Goal: Use online tool/utility: Utilize a website feature to perform a specific function

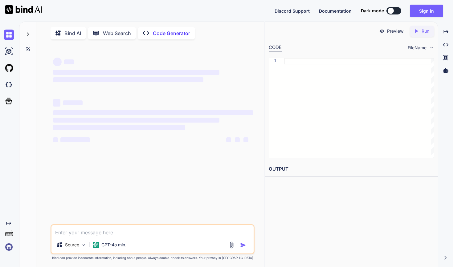
scroll to position [2, 0]
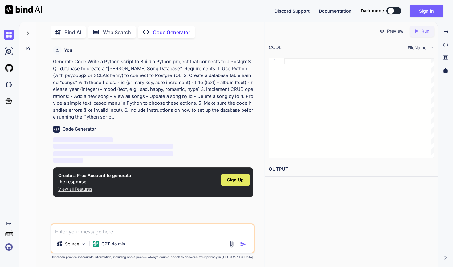
click at [239, 180] on span "Sign Up" at bounding box center [235, 180] width 17 height 6
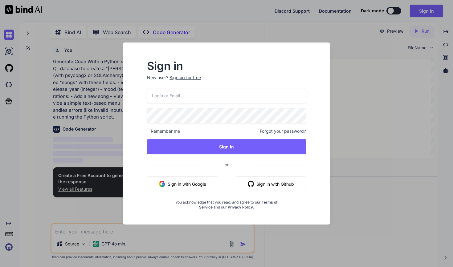
click at [216, 183] on button "Sign in with Google" at bounding box center [182, 184] width 71 height 15
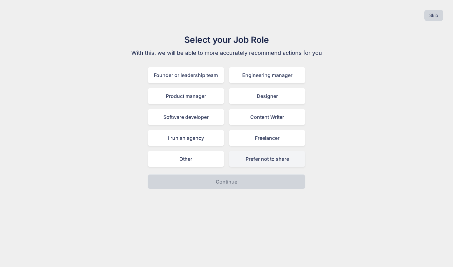
click at [252, 161] on div "Prefer not to share" at bounding box center [267, 159] width 76 height 16
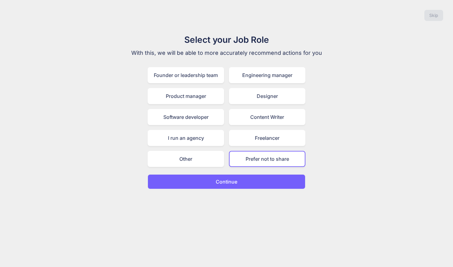
click at [240, 185] on button "Continue" at bounding box center [227, 181] width 158 height 15
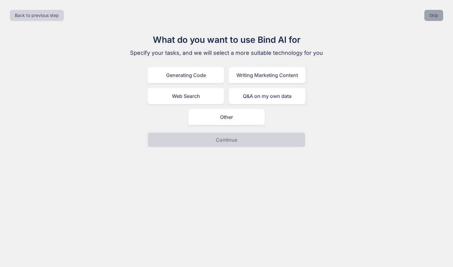
click at [435, 15] on button "Skip" at bounding box center [433, 15] width 19 height 11
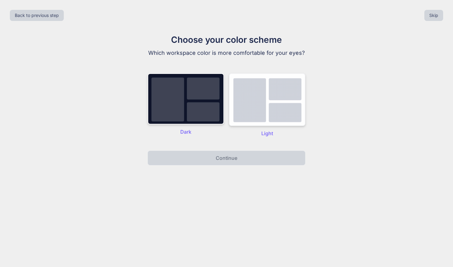
click at [254, 108] on img at bounding box center [267, 99] width 76 height 53
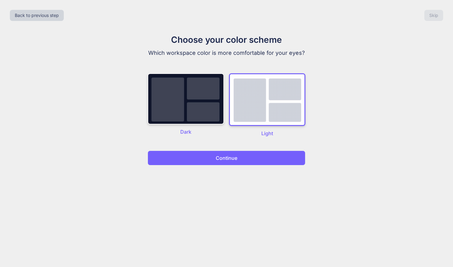
click at [241, 157] on button "Continue" at bounding box center [227, 158] width 158 height 15
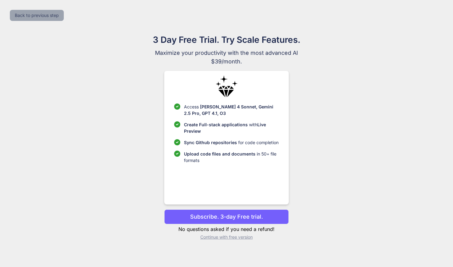
click at [46, 16] on button "Back to previous step" at bounding box center [37, 15] width 54 height 11
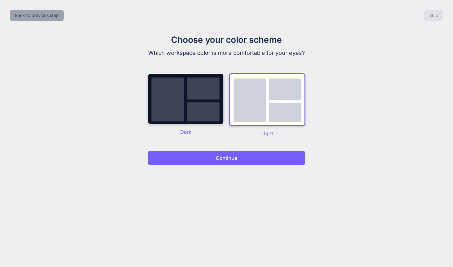
click at [46, 16] on button "Back to previous step" at bounding box center [37, 15] width 54 height 11
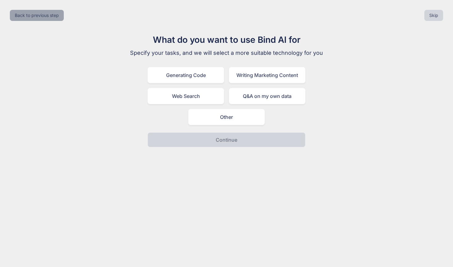
click at [46, 16] on button "Back to previous step" at bounding box center [37, 15] width 54 height 11
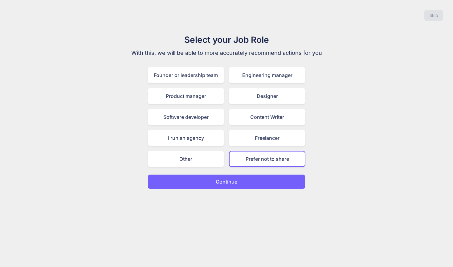
click at [230, 186] on button "Continue" at bounding box center [227, 181] width 158 height 15
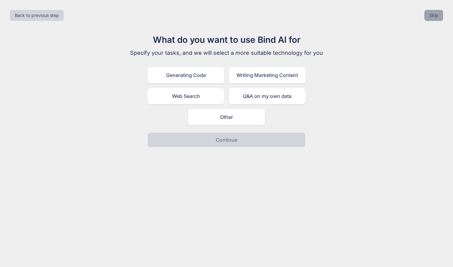
click at [431, 20] on button "Skip" at bounding box center [433, 15] width 19 height 11
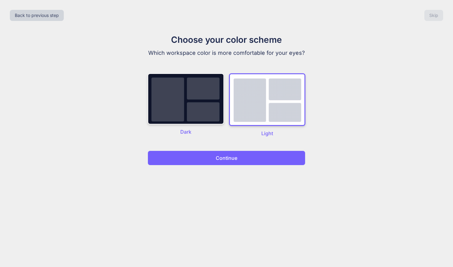
click at [242, 159] on button "Continue" at bounding box center [227, 158] width 158 height 15
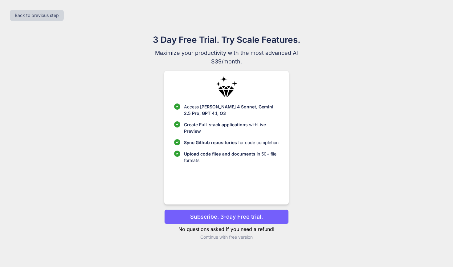
click at [218, 239] on p "Continue with free version" at bounding box center [226, 237] width 124 height 6
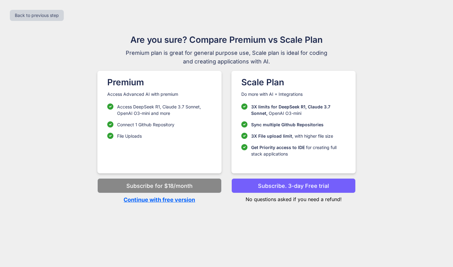
click at [191, 200] on p "Continue with free version" at bounding box center [159, 200] width 124 height 8
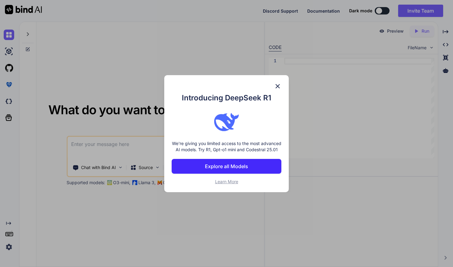
click at [276, 84] on img at bounding box center [277, 86] width 7 height 7
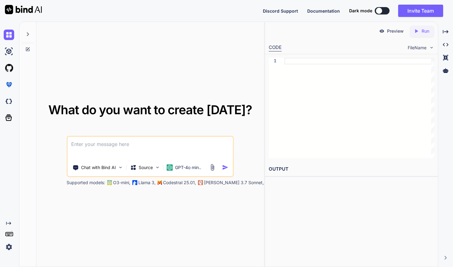
click at [114, 145] on textarea at bounding box center [149, 148] width 165 height 23
paste textarea "Build a Python project that connects to a PostgreSQL database to create a "[PER…"
type textarea "x"
type textarea "Build a Python project that connects to a PostgreSQL database to create a "[PER…"
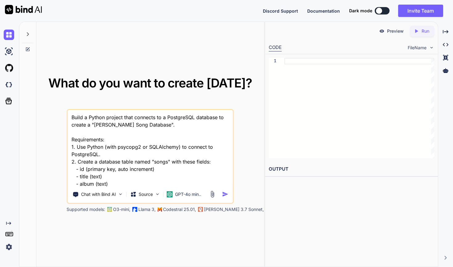
scroll to position [97, 0]
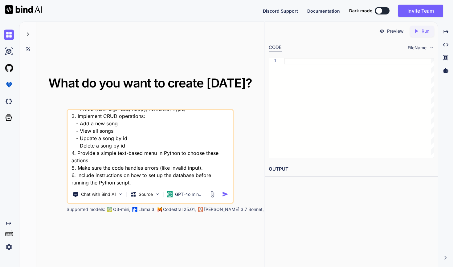
type textarea "x"
type textarea "Build a Python project that connects to a PostgreSQL database to create a "[PER…"
click at [223, 193] on img "button" at bounding box center [225, 194] width 6 height 6
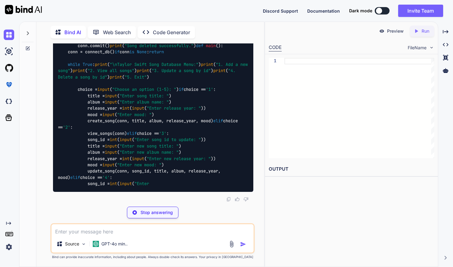
scroll to position [881, 0]
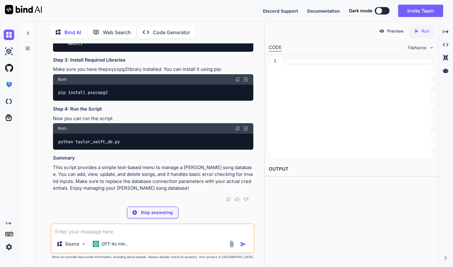
type textarea "x"
type textarea "CREATE DATABASE taylor_swift_db;"
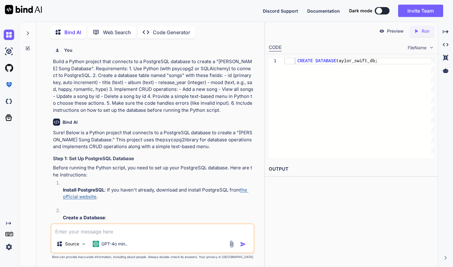
scroll to position [0, 0]
click at [396, 30] on p "Preview" at bounding box center [395, 31] width 17 height 6
click at [417, 30] on icon "Created with Pixso." at bounding box center [416, 31] width 6 height 6
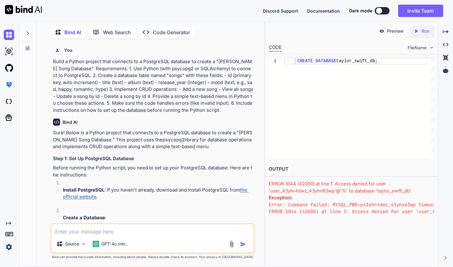
click at [398, 27] on div "Preview" at bounding box center [391, 31] width 35 height 11
click at [395, 30] on p "Preview" at bounding box center [395, 31] width 17 height 6
click at [389, 31] on p "Preview" at bounding box center [395, 31] width 17 height 6
click at [416, 28] on icon "Created with Pixso." at bounding box center [416, 31] width 6 height 6
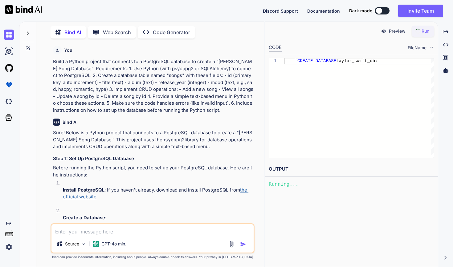
type textarea "x"
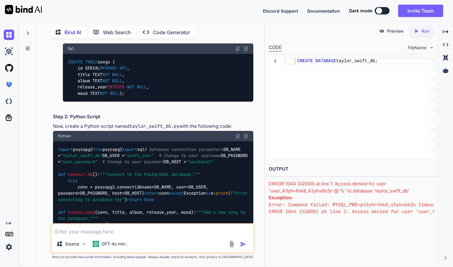
scroll to position [365, 0]
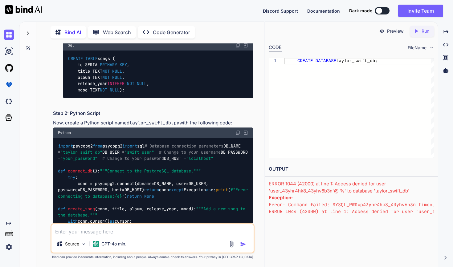
click at [240, 131] on img at bounding box center [237, 132] width 5 height 5
click at [238, 131] on img at bounding box center [237, 132] width 5 height 5
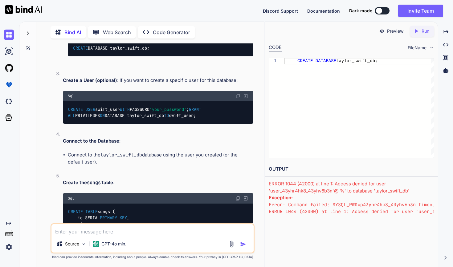
scroll to position [209, 0]
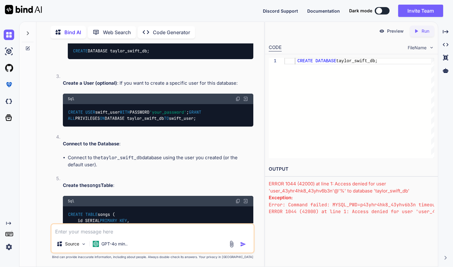
click at [246, 96] on img at bounding box center [246, 99] width 6 height 6
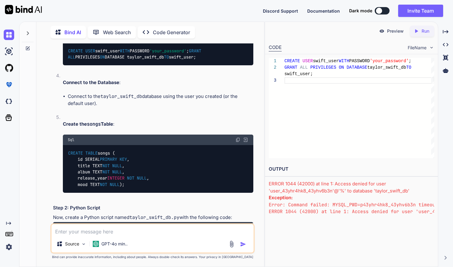
scroll to position [273, 0]
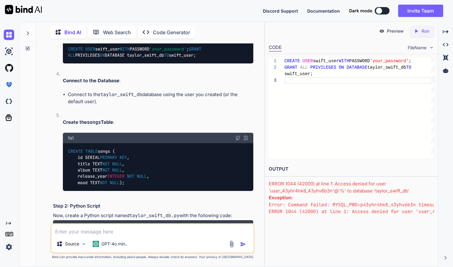
click at [246, 135] on img at bounding box center [246, 138] width 6 height 6
type textarea "CREATE TABLE songs ( id SERIAL PRIMARY KEY, title TEXT NOT NULL, album TEXT NOT…"
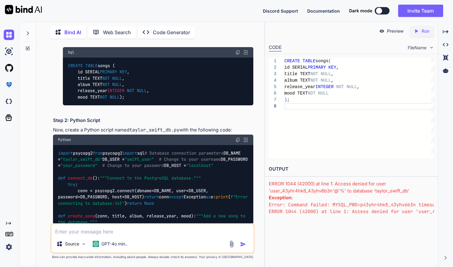
scroll to position [360, 0]
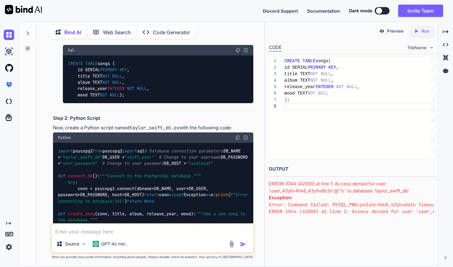
click at [420, 30] on icon "Created with Pixso." at bounding box center [417, 31] width 8 height 6
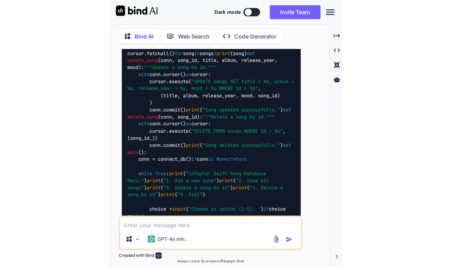
scroll to position [0, 0]
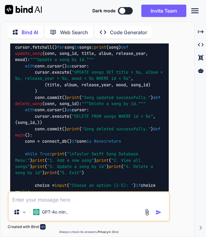
type textarea "x"
type textarea "CREATE TABLE songs ( id SERIAL PRIMARY KEY, title TEXT NOT NULL, album TEXT NOT…"
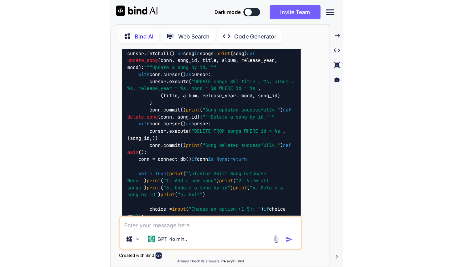
scroll to position [45, 0]
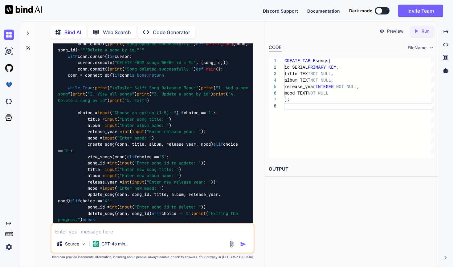
click at [360, 179] on div "OUTPUT" at bounding box center [351, 171] width 173 height 19
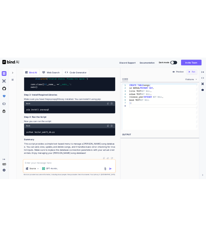
scroll to position [0, 0]
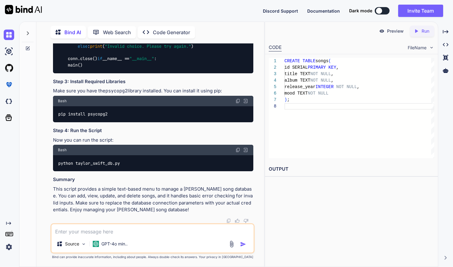
click at [238, 101] on img at bounding box center [237, 101] width 5 height 5
type textarea "x"
